Goal: Task Accomplishment & Management: Complete application form

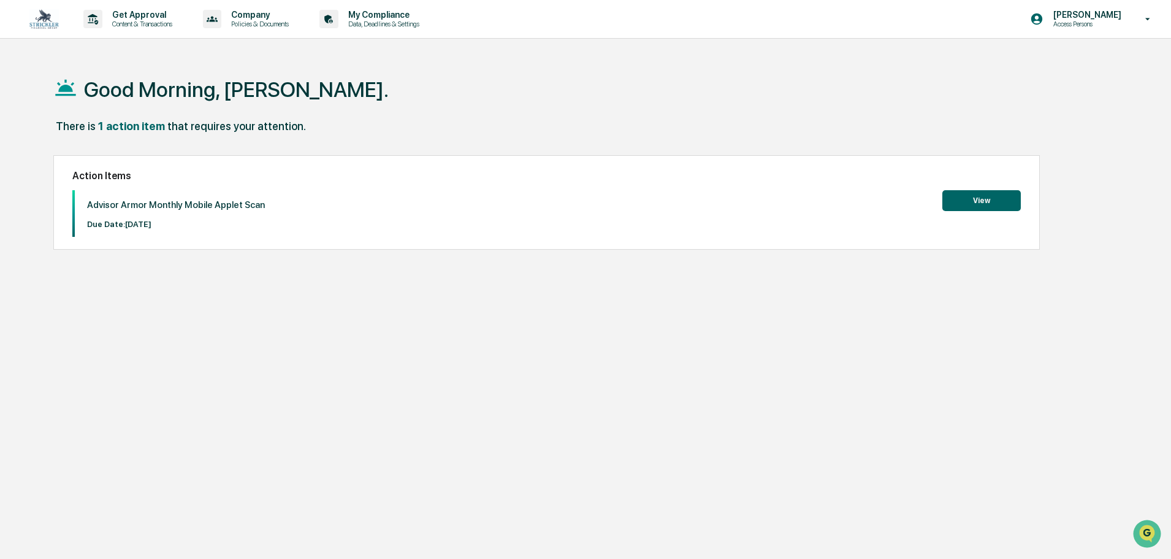
click at [963, 203] on button "View" at bounding box center [981, 200] width 78 height 21
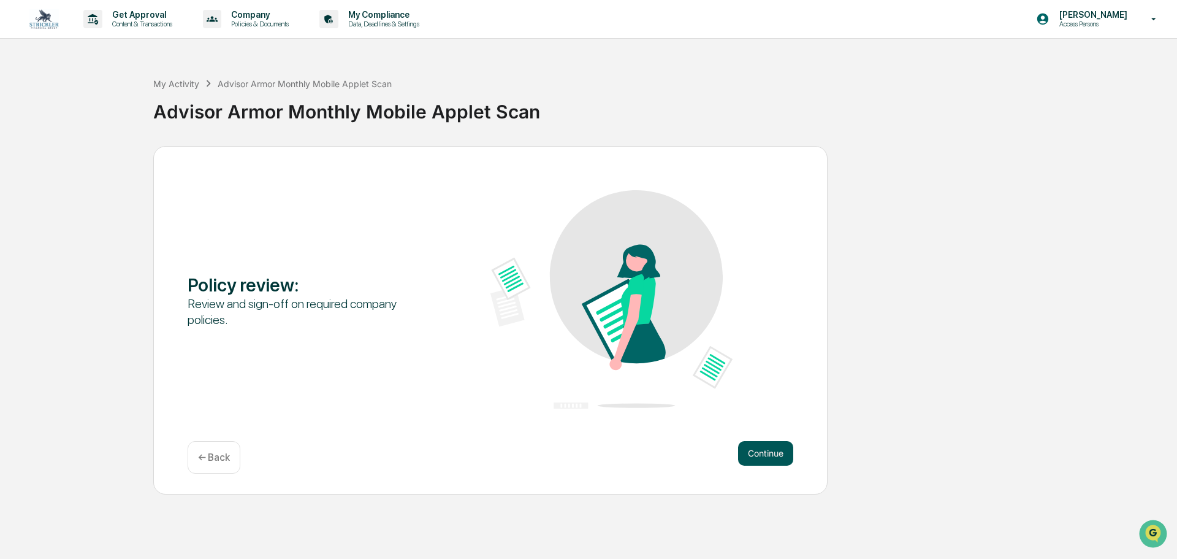
click at [754, 452] on button "Continue" at bounding box center [765, 453] width 55 height 25
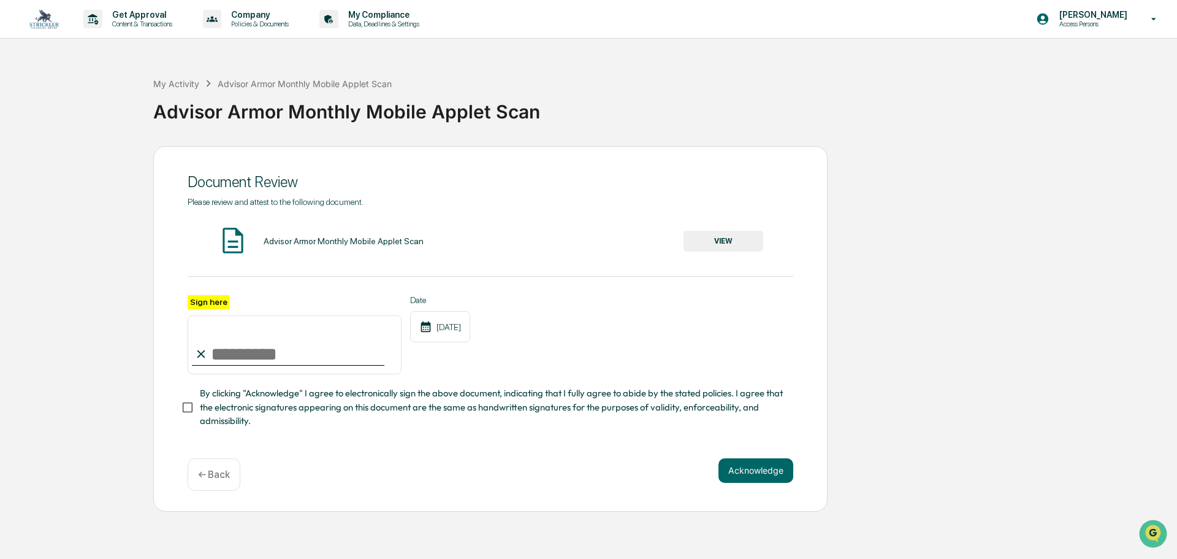
click at [718, 236] on button "VIEW" at bounding box center [724, 241] width 80 height 21
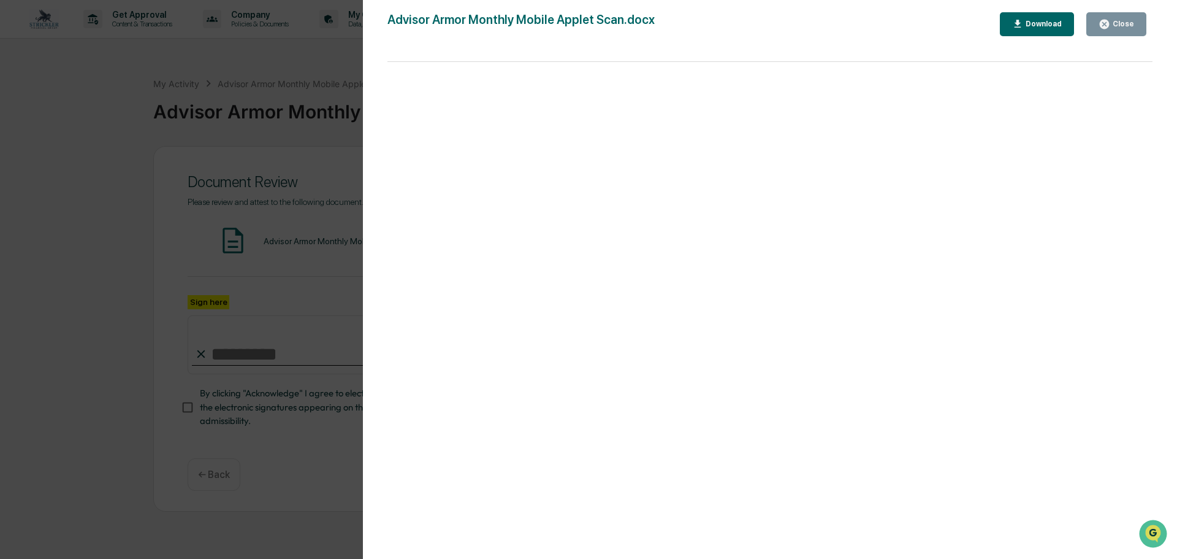
click at [1121, 26] on div "Close" at bounding box center [1122, 24] width 24 height 9
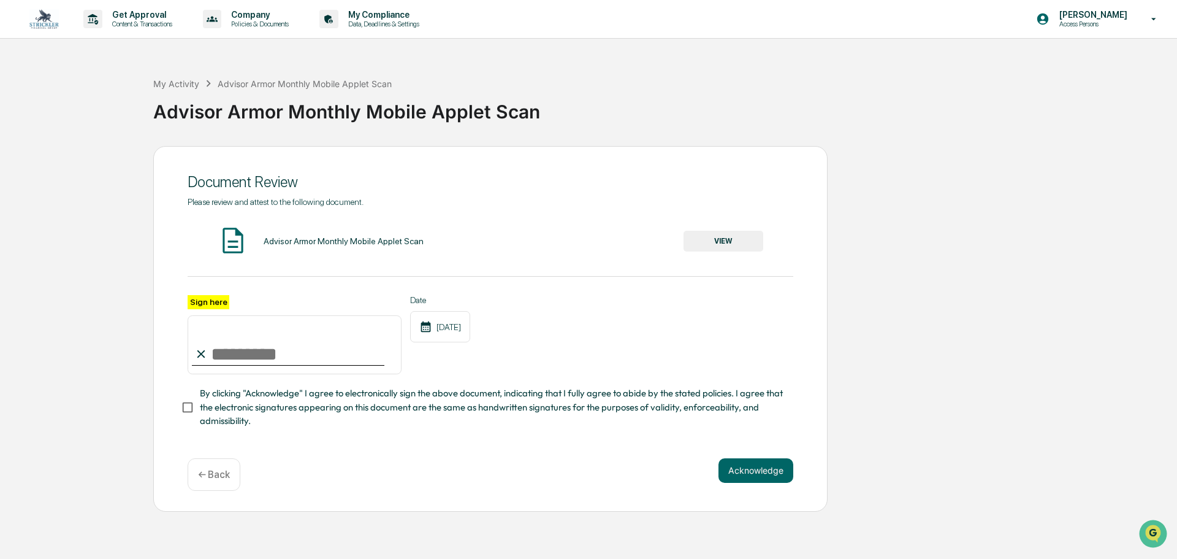
click at [219, 302] on label "Sign here" at bounding box center [209, 302] width 42 height 14
click at [219, 315] on input "Sign here" at bounding box center [295, 344] width 214 height 59
click at [223, 359] on input "Sign here" at bounding box center [295, 344] width 214 height 59
type input "**********"
click at [756, 478] on button "Acknowledge" at bounding box center [756, 470] width 75 height 25
